Goal: Task Accomplishment & Management: Complete application form

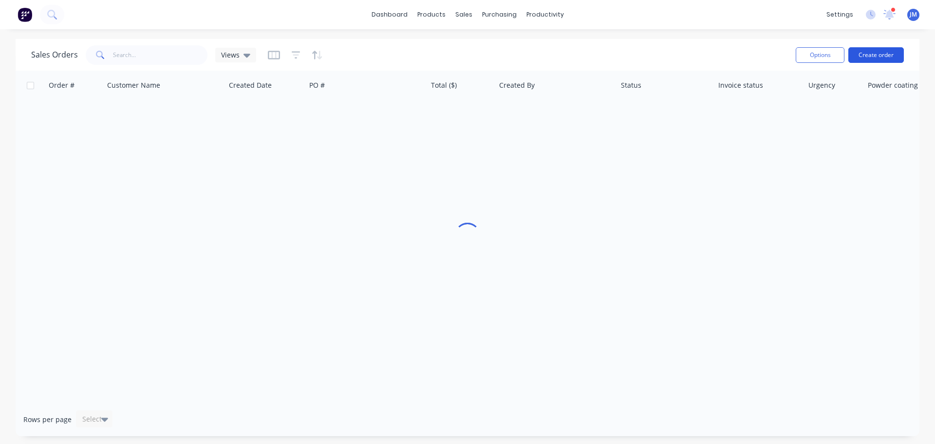
click at [890, 50] on button "Create order" at bounding box center [876, 55] width 56 height 16
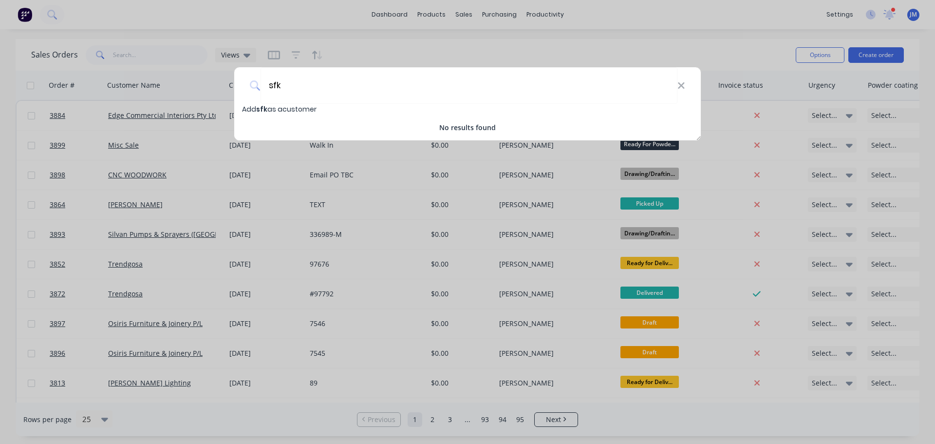
click at [286, 119] on div "Add sfk as a customer No results found" at bounding box center [467, 118] width 467 height 29
click at [299, 83] on input "sfk" at bounding box center [469, 85] width 417 height 37
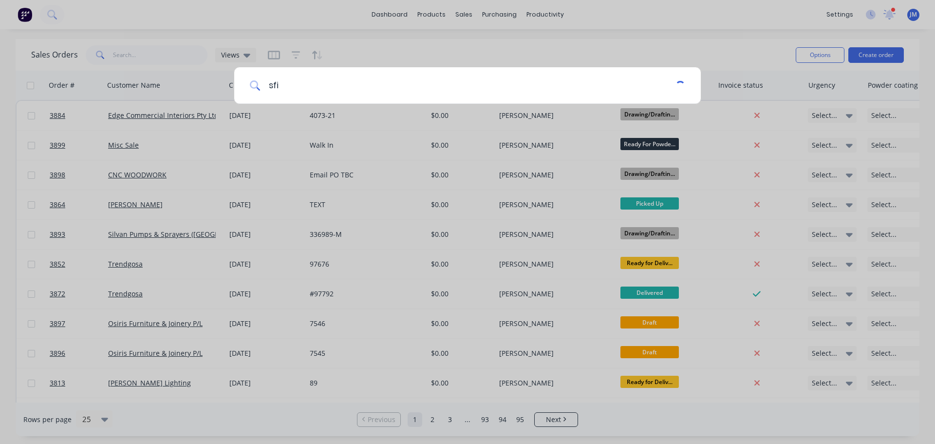
type input "sfi"
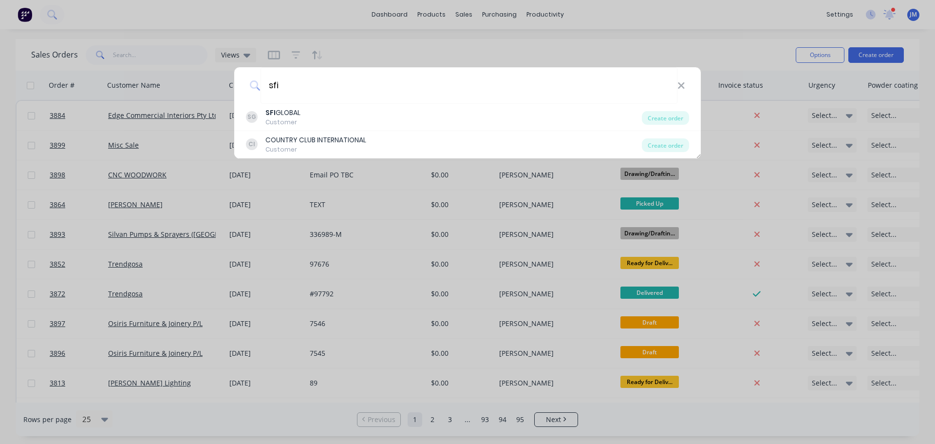
click at [289, 112] on div "SFI GLOBAL" at bounding box center [282, 113] width 35 height 10
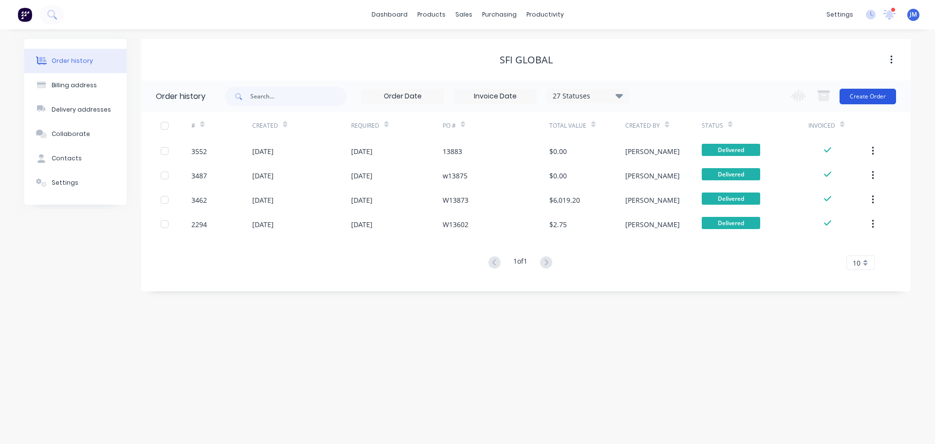
click at [863, 99] on button "Create Order" at bounding box center [868, 97] width 56 height 16
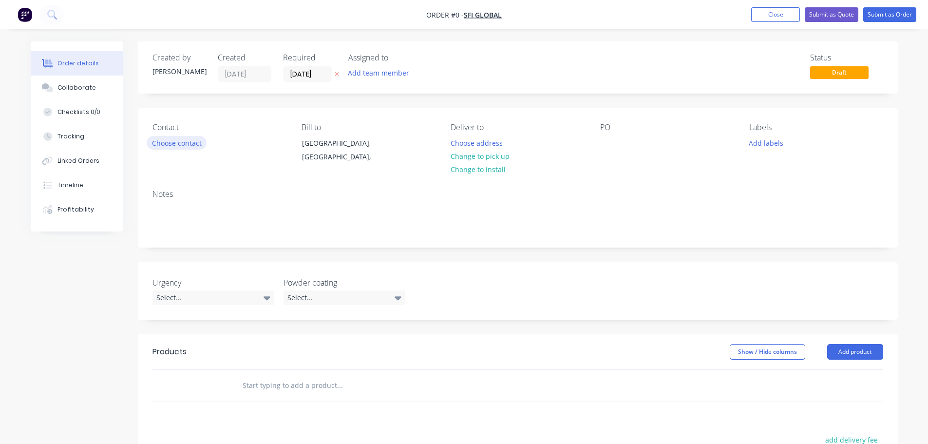
click at [182, 138] on button "Choose contact" at bounding box center [177, 142] width 60 height 13
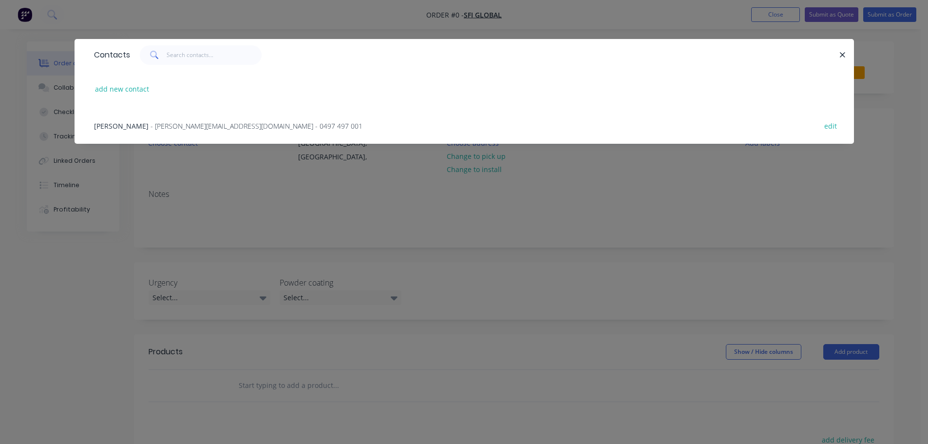
click at [155, 126] on span "- [PERSON_NAME][EMAIL_ADDRESS][DOMAIN_NAME] - 0497 497 001" at bounding box center [256, 125] width 212 height 9
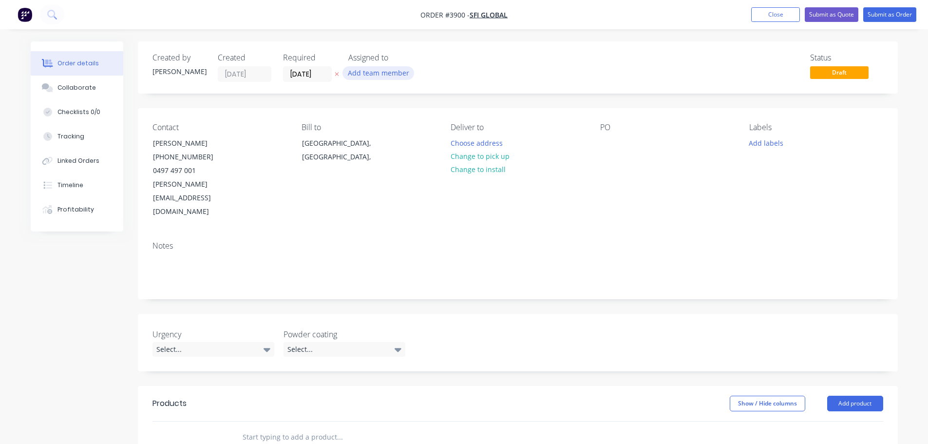
click at [363, 71] on button "Add team member" at bounding box center [378, 72] width 72 height 13
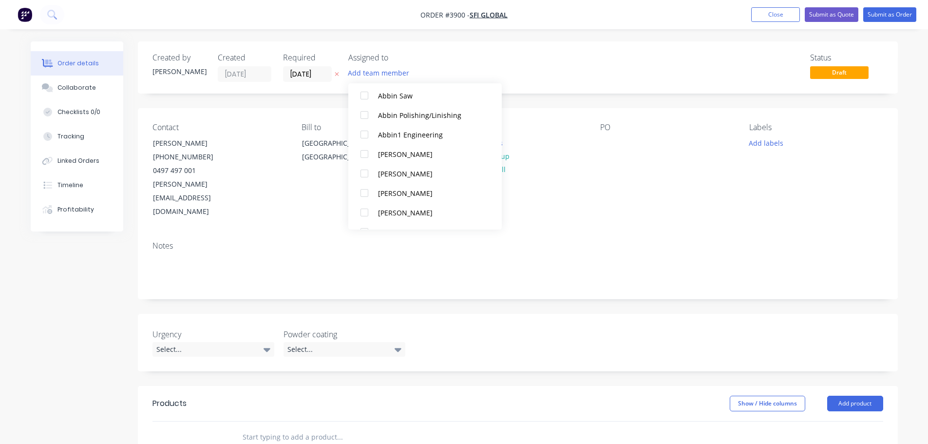
scroll to position [243, 0]
click at [363, 159] on div at bounding box center [364, 156] width 19 height 19
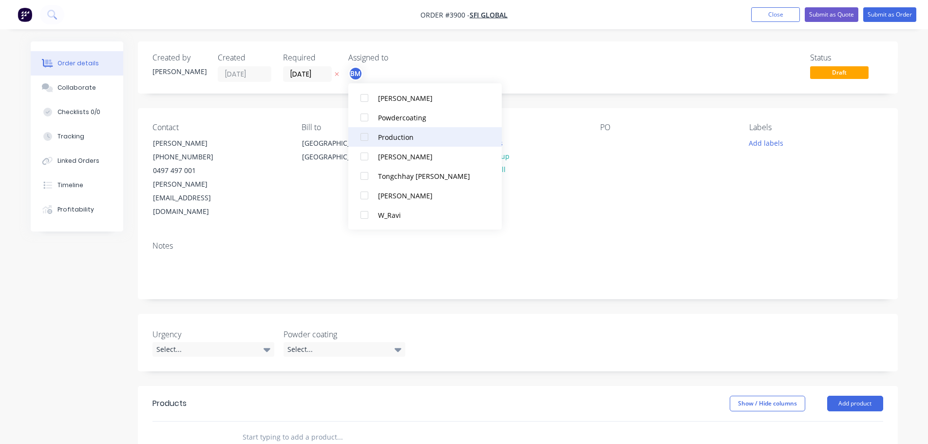
click at [366, 141] on div at bounding box center [364, 136] width 19 height 19
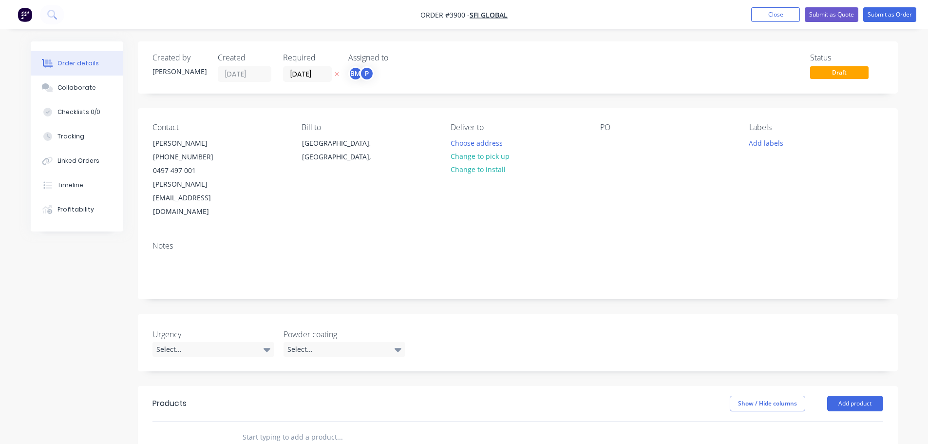
click at [586, 176] on div "Contact [PERSON_NAME] [PHONE_NUMBER] [PERSON_NAME][EMAIL_ADDRESS][DOMAIN_NAME] …" at bounding box center [518, 170] width 760 height 125
click at [477, 141] on button "Choose address" at bounding box center [476, 142] width 62 height 13
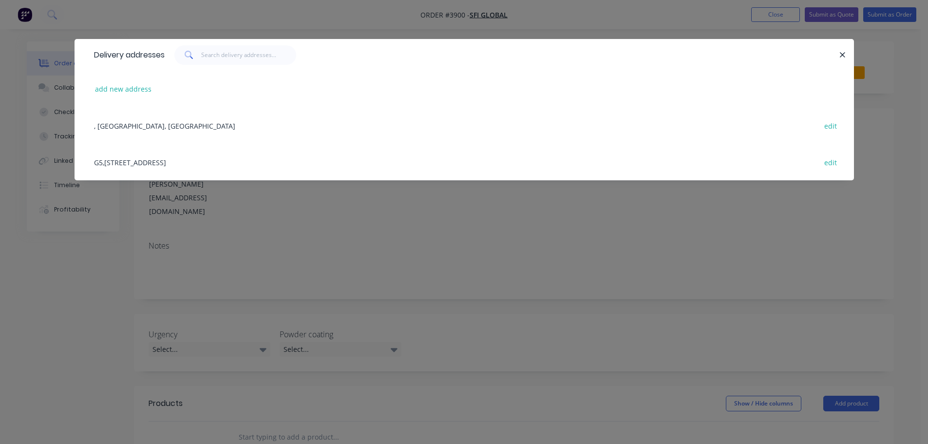
click at [182, 165] on div "G5,[STREET_ADDRESS] edit" at bounding box center [464, 162] width 750 height 37
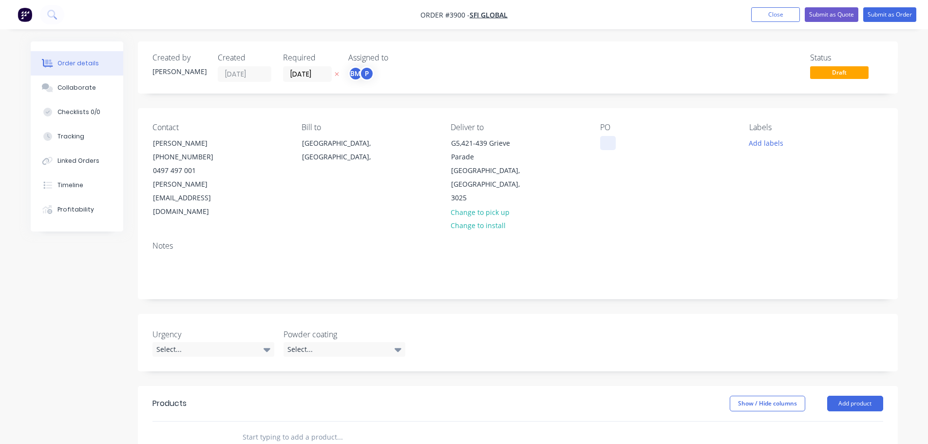
click at [608, 143] on div at bounding box center [608, 143] width 16 height 14
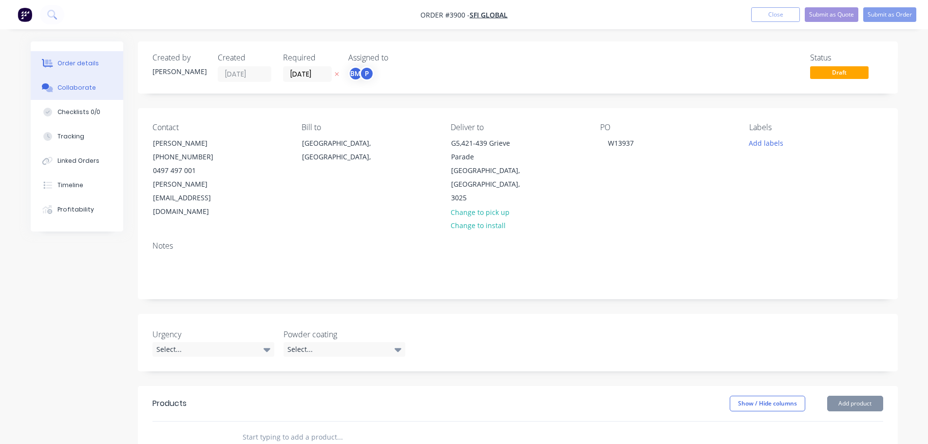
click at [87, 85] on div "Collaborate" at bounding box center [76, 87] width 38 height 9
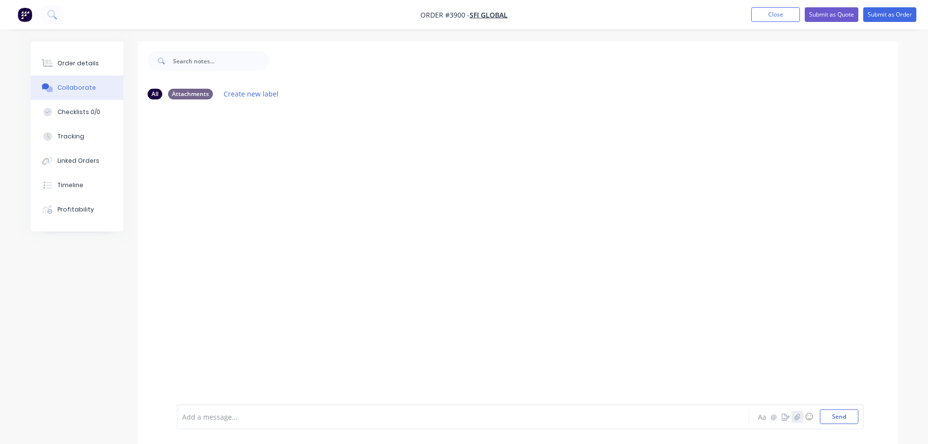
click at [800, 417] on button "button" at bounding box center [797, 417] width 12 height 12
click at [846, 414] on button "Send" at bounding box center [839, 416] width 38 height 15
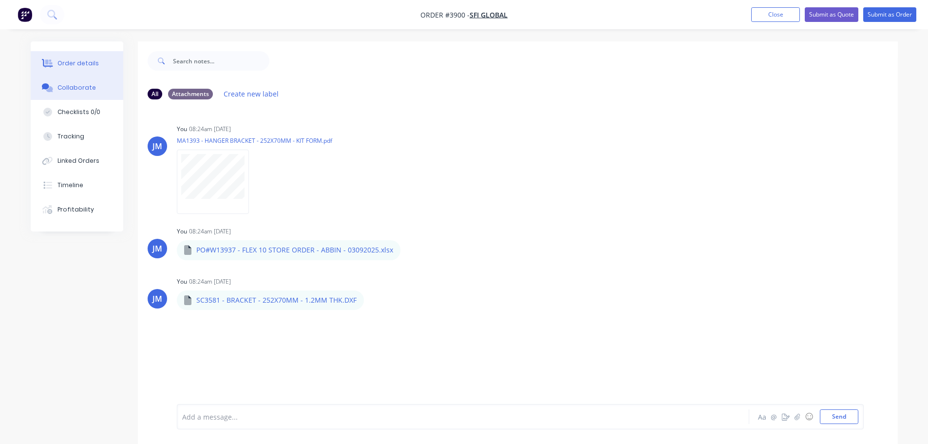
click at [89, 62] on div "Order details" at bounding box center [77, 63] width 41 height 9
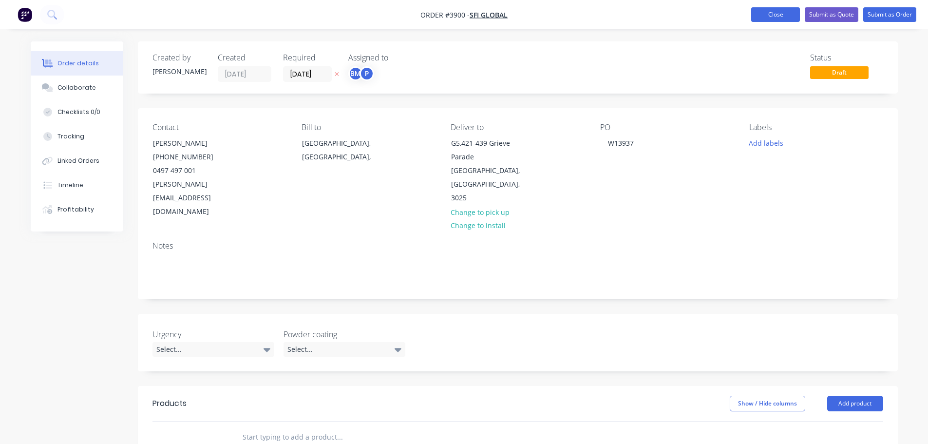
click at [777, 10] on button "Close" at bounding box center [775, 14] width 49 height 15
